Goal: Find specific page/section: Find specific page/section

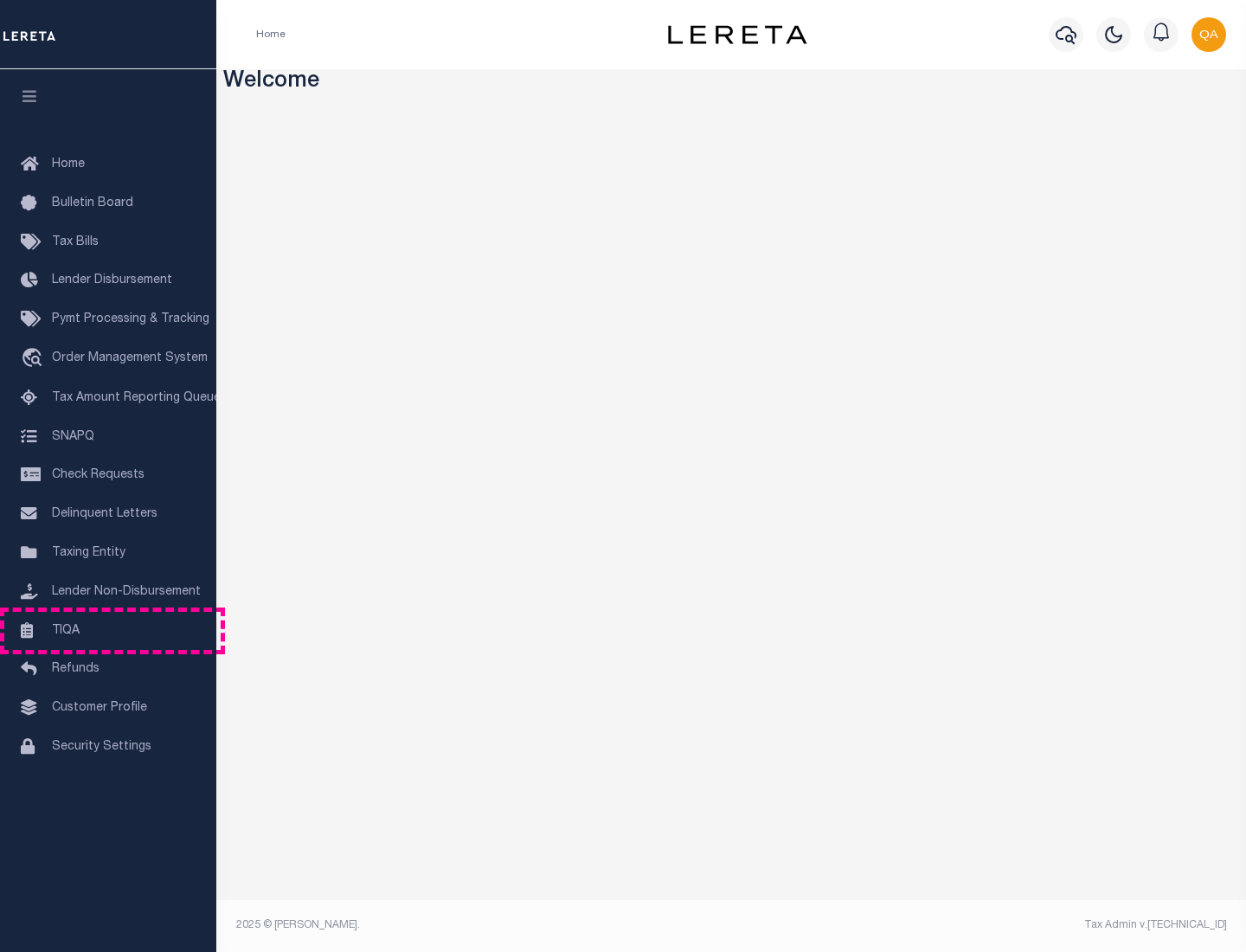
click at [108, 630] on link "TIQA" at bounding box center [108, 631] width 217 height 39
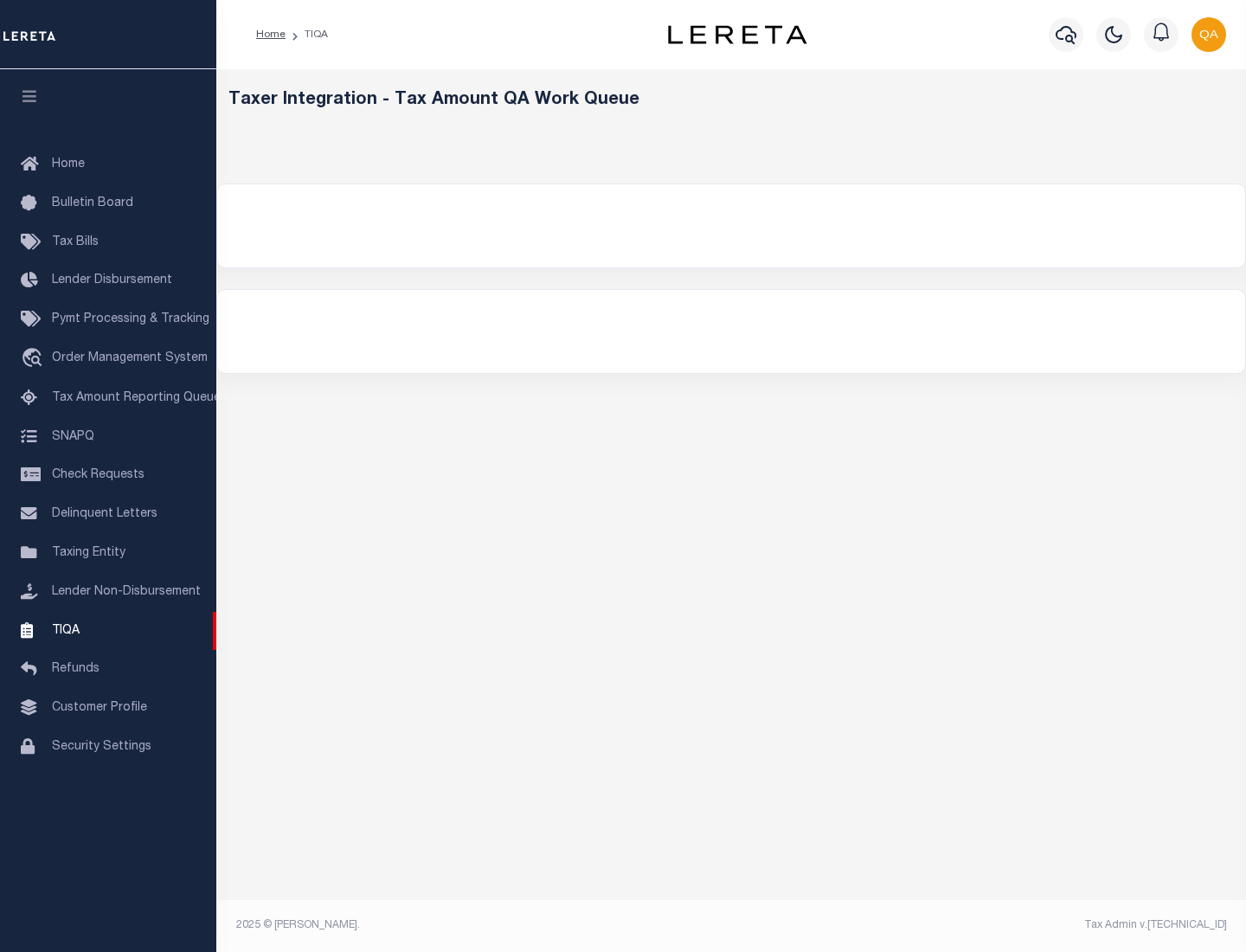
select select "200"
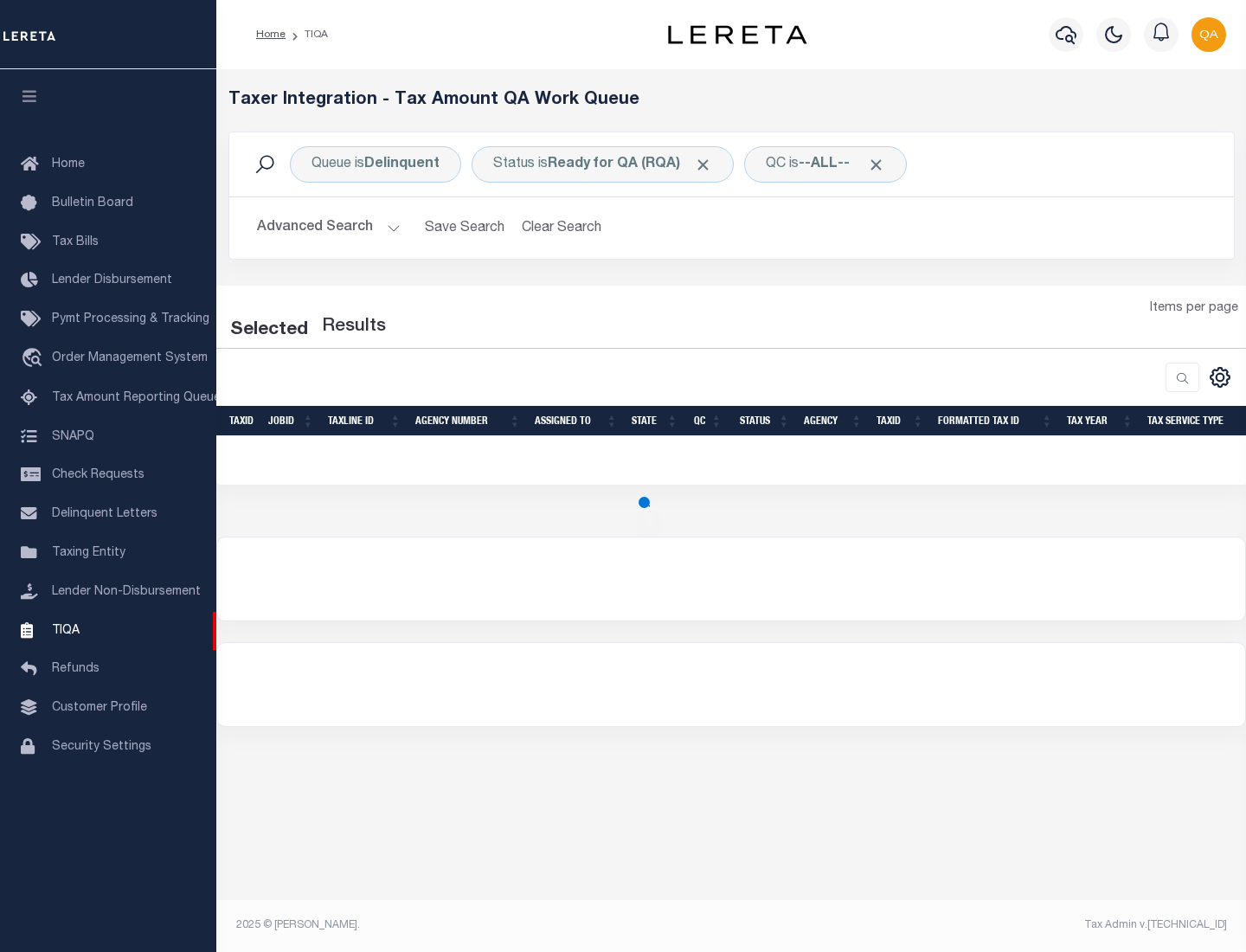
select select "200"
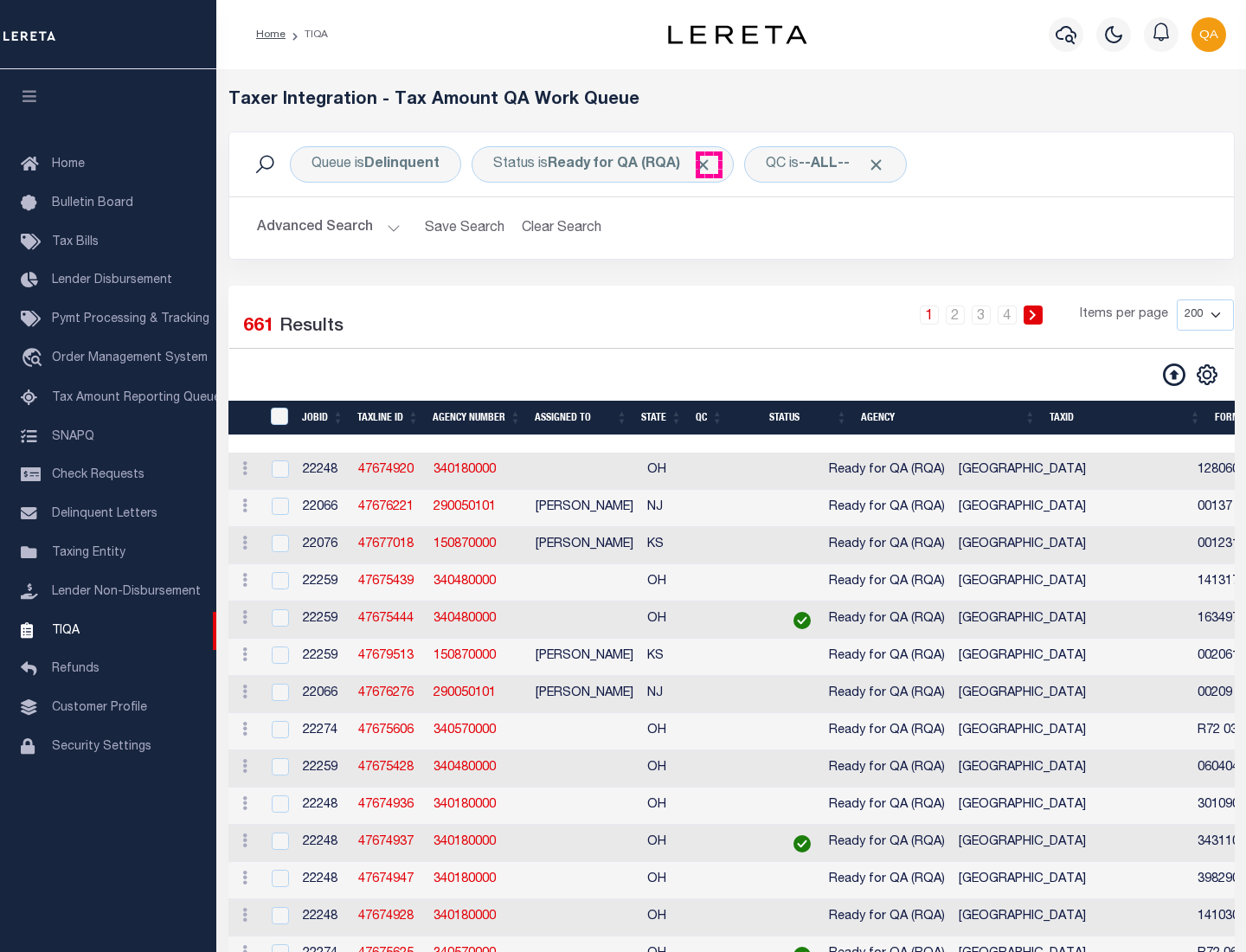
click at [708, 164] on span "Click to Remove" at bounding box center [703, 165] width 18 height 18
